Goal: Task Accomplishment & Management: Use online tool/utility

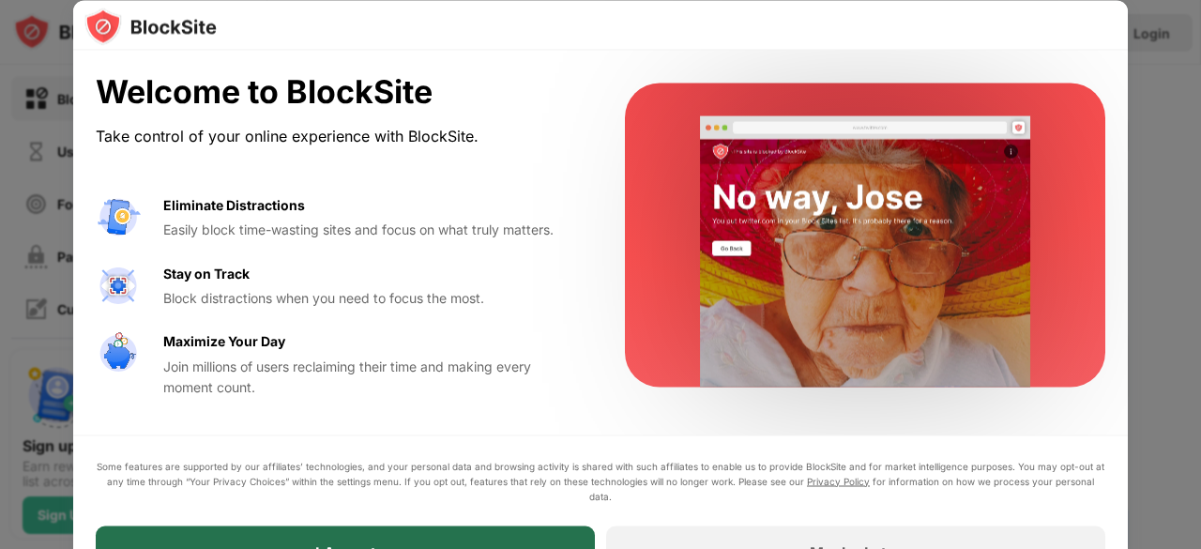
click at [347, 537] on div "I Accept" at bounding box center [345, 551] width 499 height 53
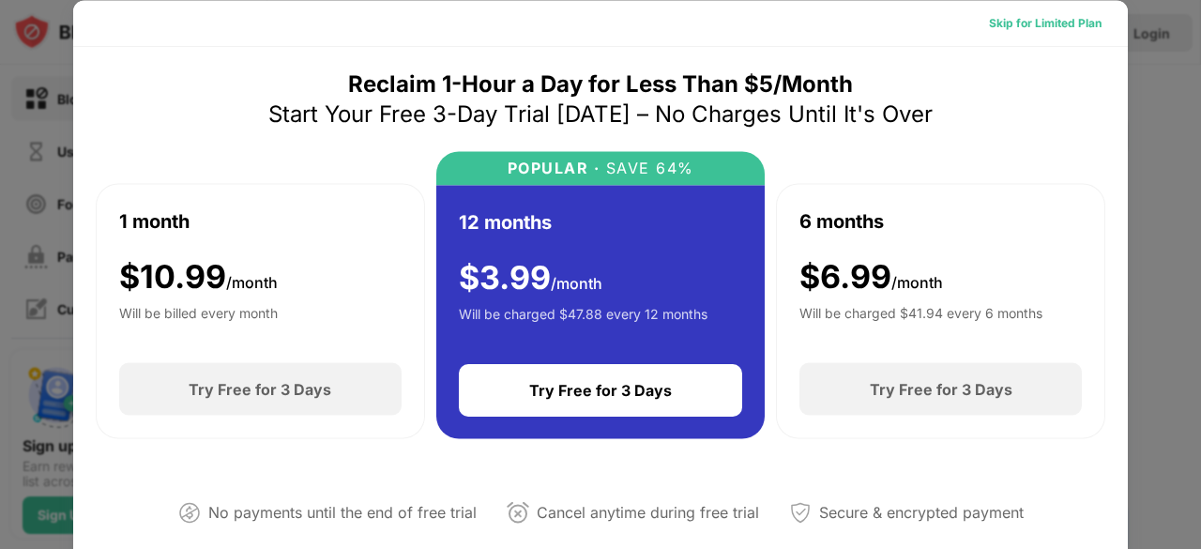
click at [1017, 17] on div "Skip for Limited Plan" at bounding box center [1045, 22] width 113 height 19
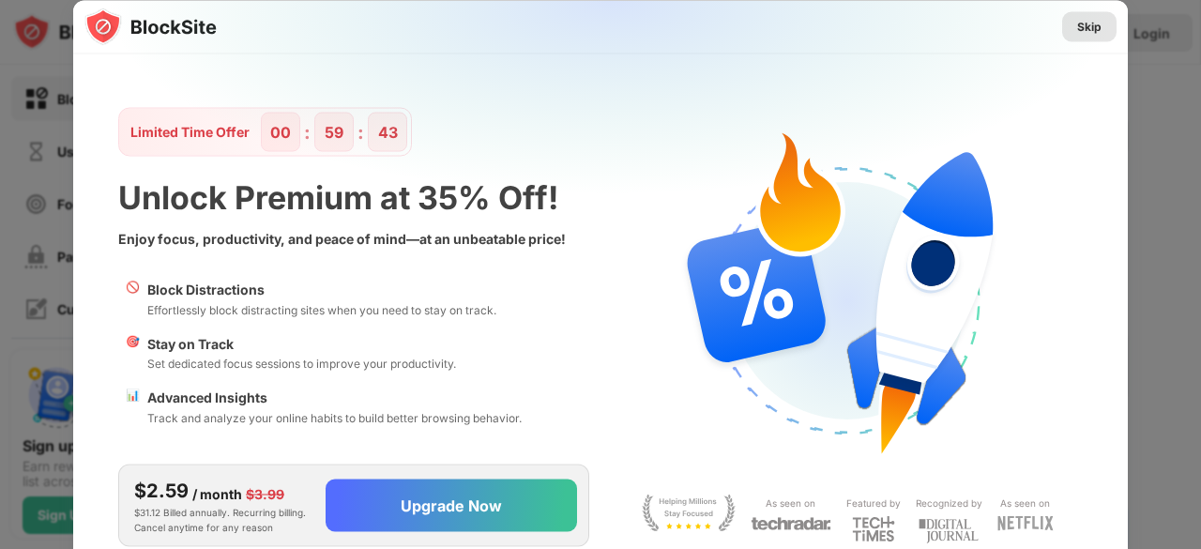
click at [1086, 25] on div "Skip" at bounding box center [1089, 26] width 24 height 19
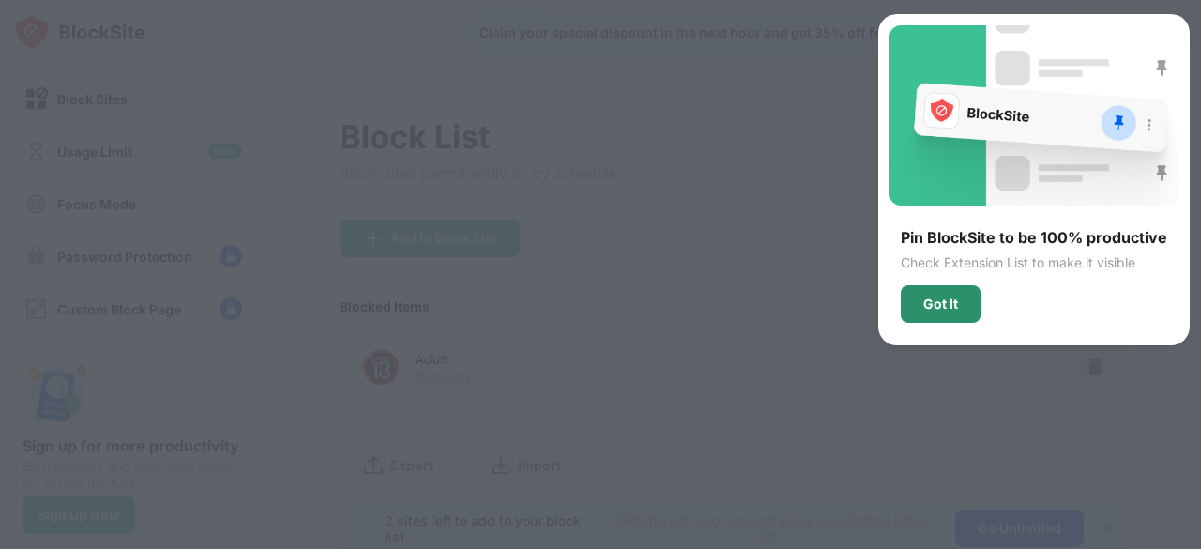
click at [953, 307] on div "Got It" at bounding box center [940, 303] width 35 height 15
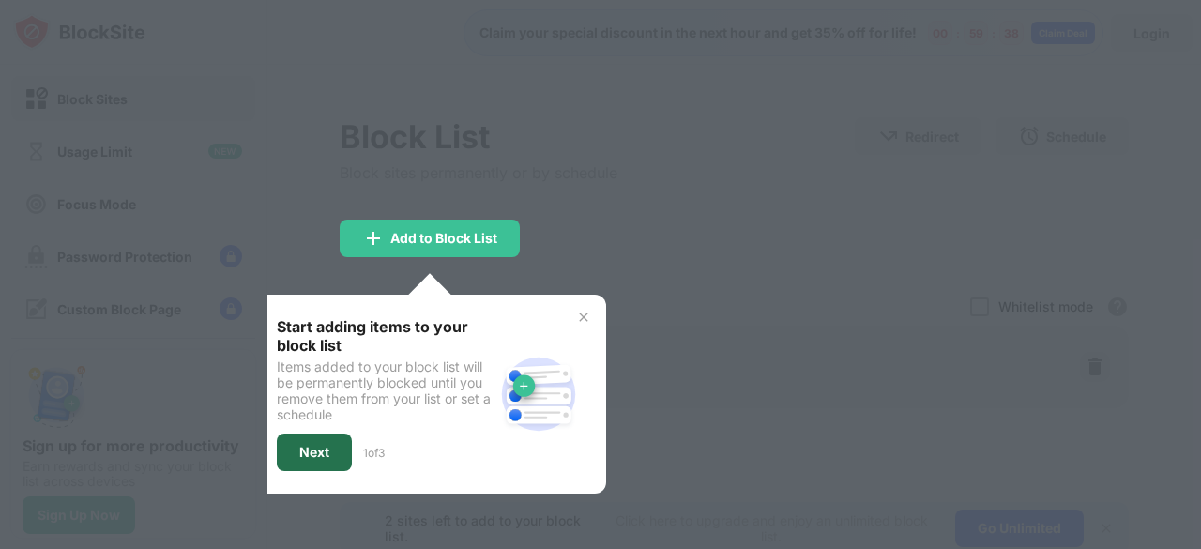
click at [315, 449] on div "Next" at bounding box center [314, 452] width 30 height 15
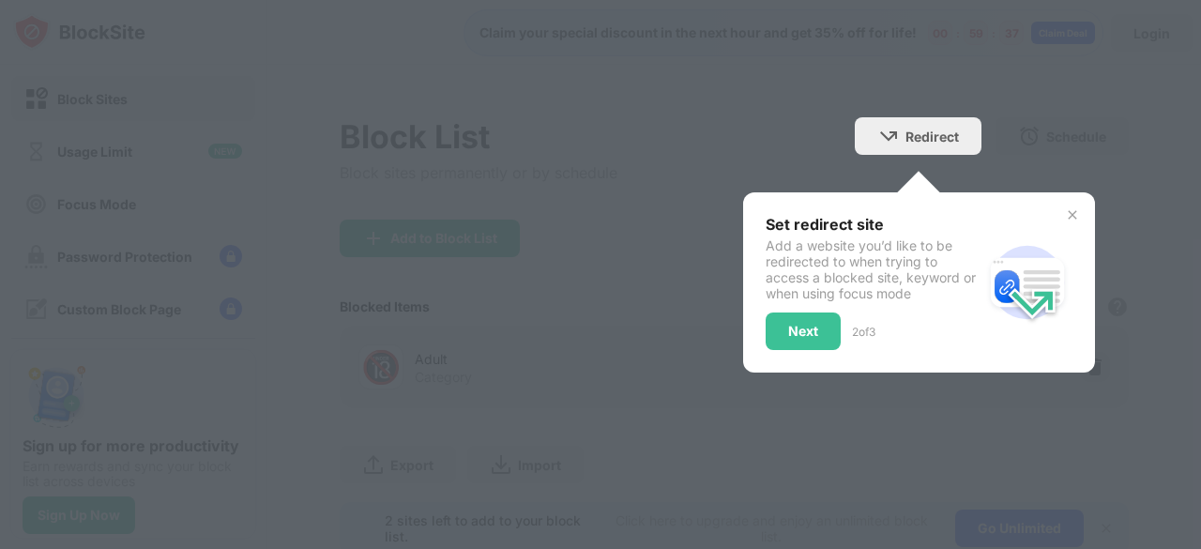
click at [315, 449] on div at bounding box center [600, 274] width 1201 height 549
click at [796, 324] on div "Next" at bounding box center [803, 331] width 30 height 15
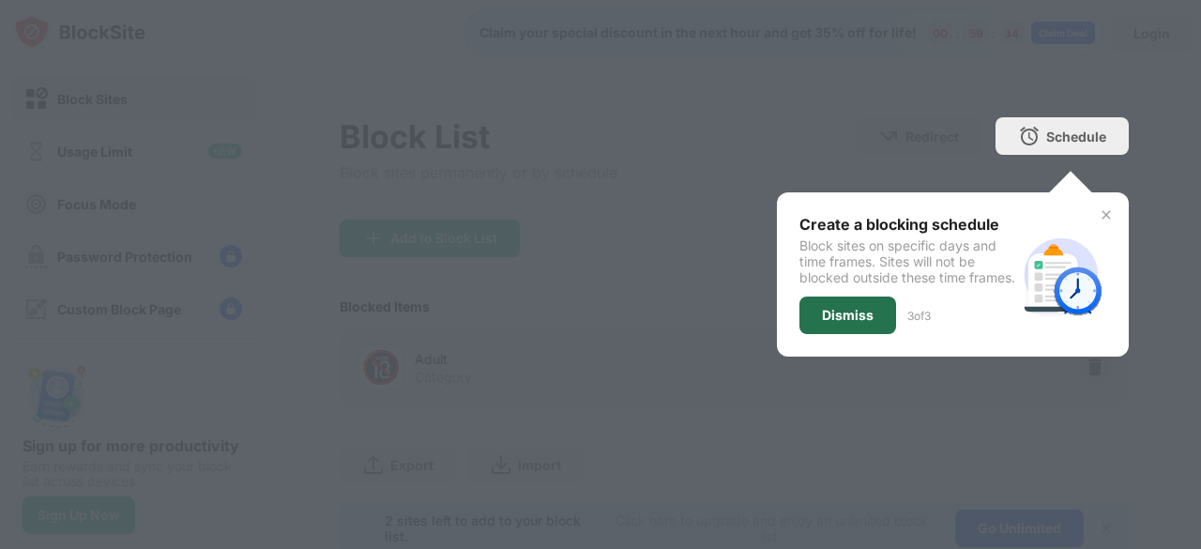
click at [843, 323] on div "Dismiss" at bounding box center [848, 315] width 52 height 15
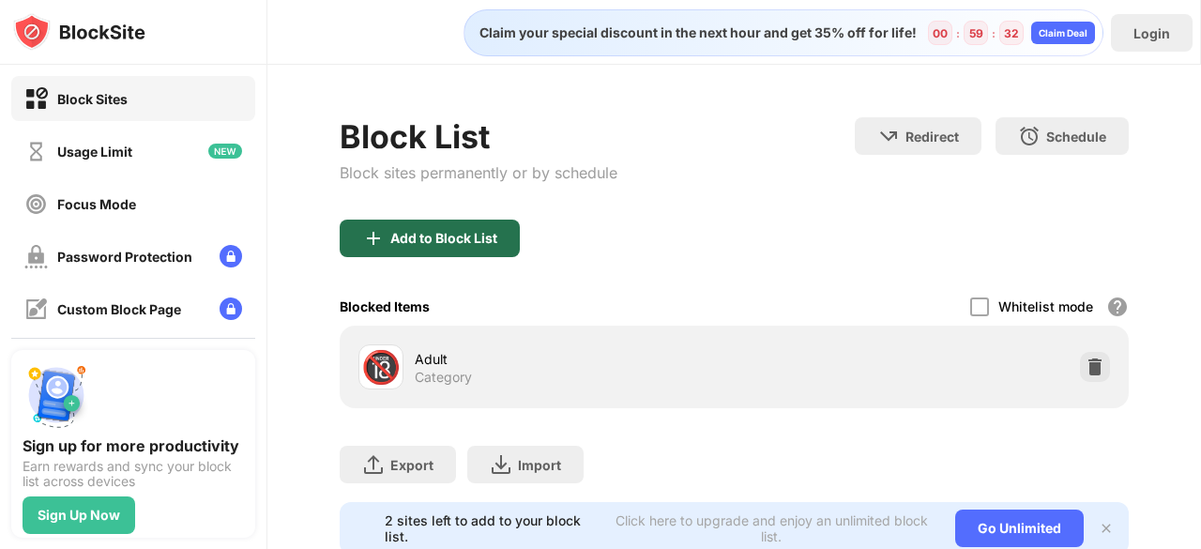
click at [433, 228] on div "Add to Block List" at bounding box center [430, 239] width 180 height 38
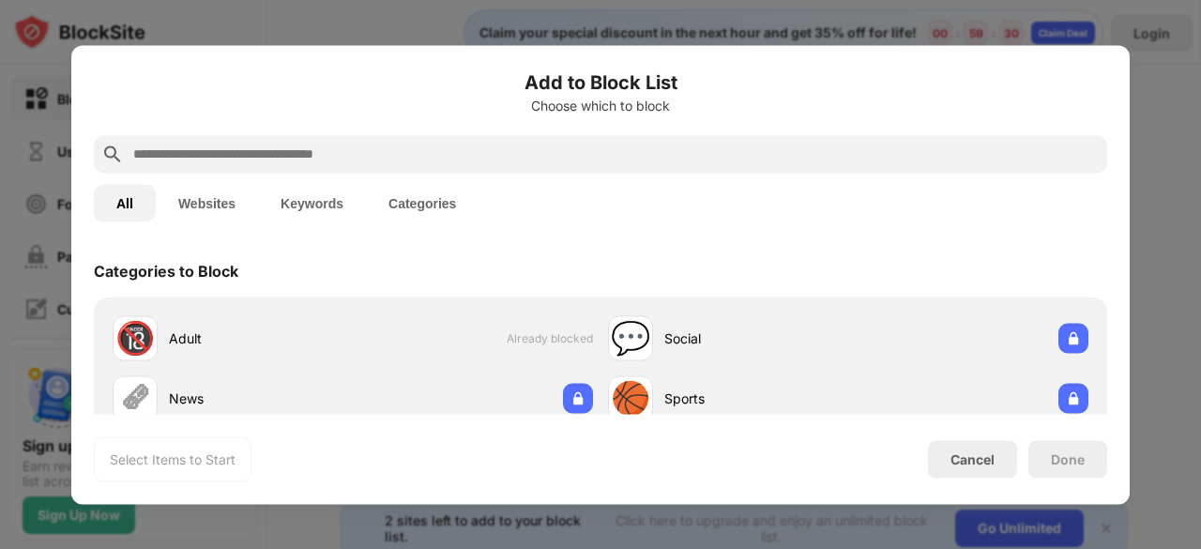
click at [394, 160] on input "text" at bounding box center [615, 154] width 968 height 23
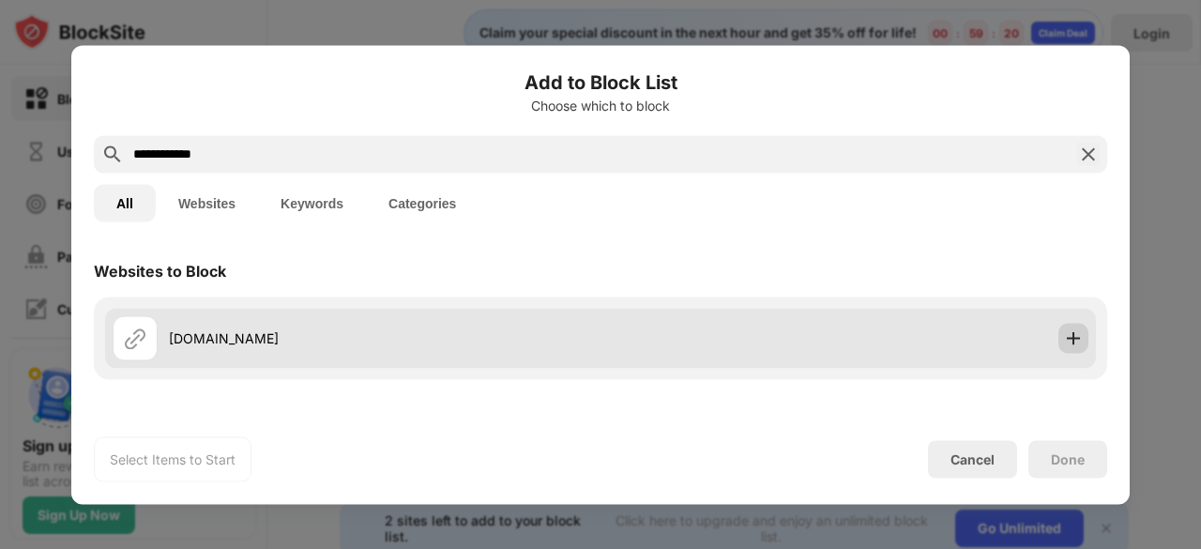
type input "**********"
click at [1064, 338] on img at bounding box center [1073, 337] width 19 height 19
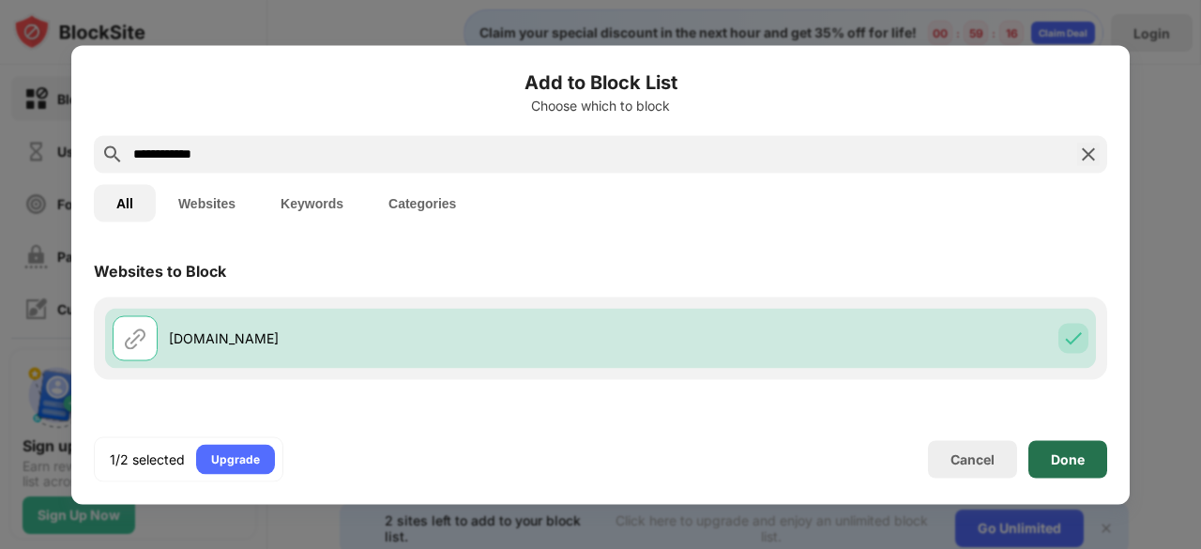
click at [1063, 454] on div "Done" at bounding box center [1068, 458] width 34 height 15
